Goal: Information Seeking & Learning: Learn about a topic

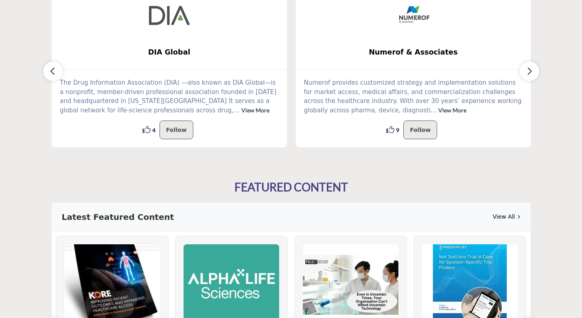
scroll to position [231, 0]
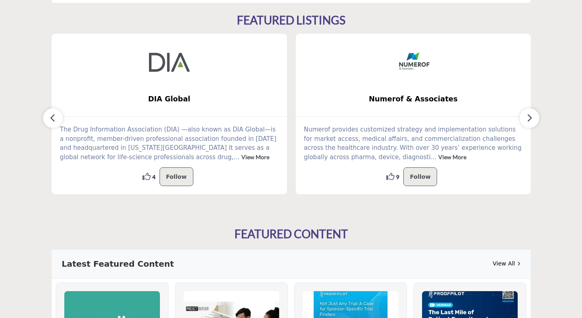
click at [55, 116] on icon "button" at bounding box center [53, 118] width 7 height 10
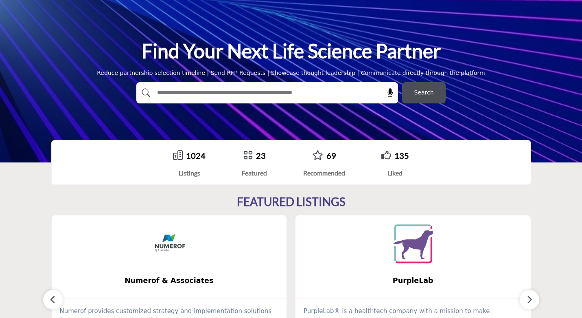
scroll to position [0, 0]
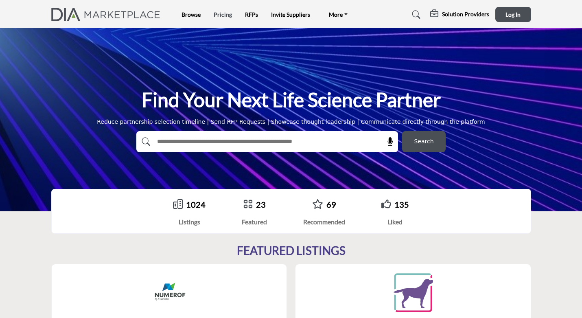
click at [222, 16] on link "Pricing" at bounding box center [223, 14] width 18 height 7
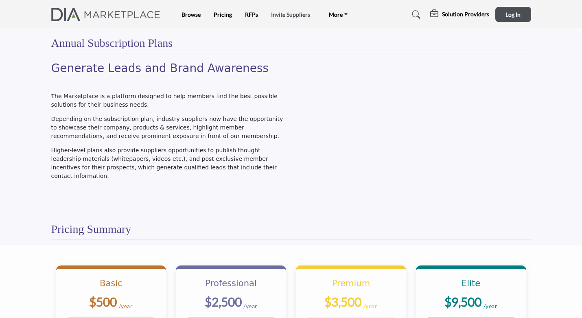
click at [282, 15] on link "Invite Suppliers" at bounding box center [290, 14] width 39 height 7
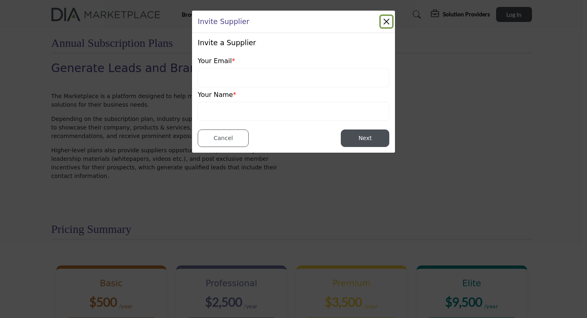
click at [387, 21] on button "Close" at bounding box center [385, 21] width 11 height 11
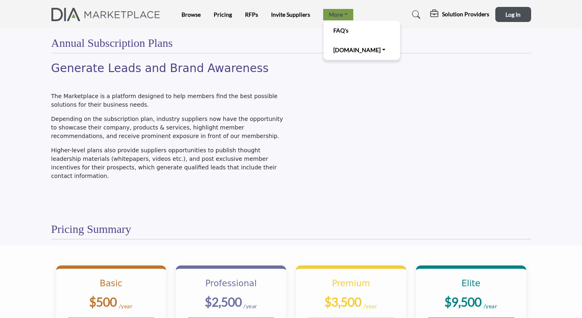
click at [342, 17] on link "More" at bounding box center [338, 14] width 30 height 11
